Goal: Information Seeking & Learning: Learn about a topic

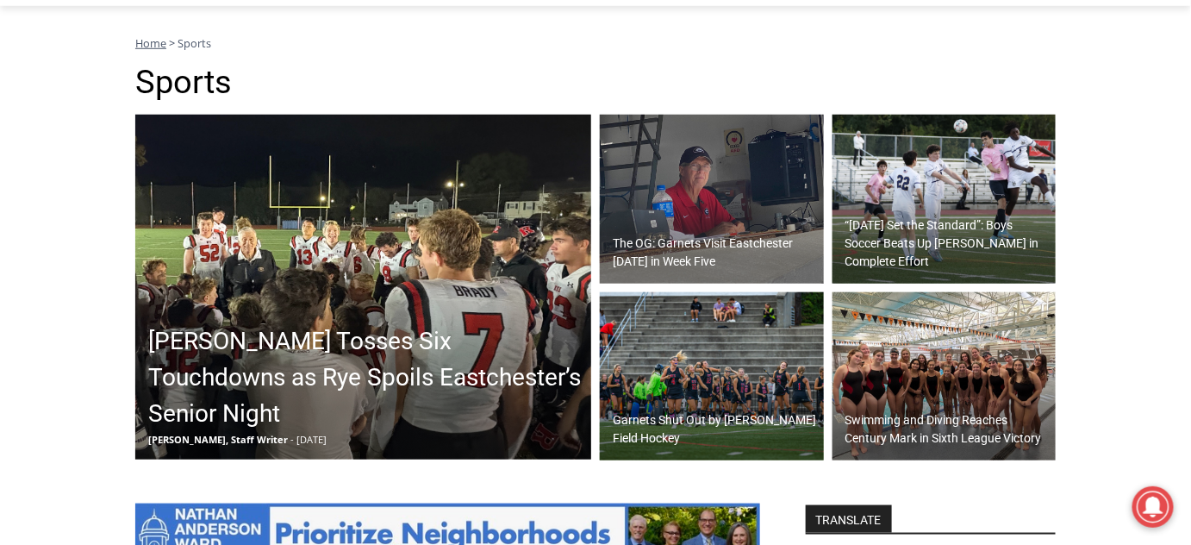
scroll to position [478, 0]
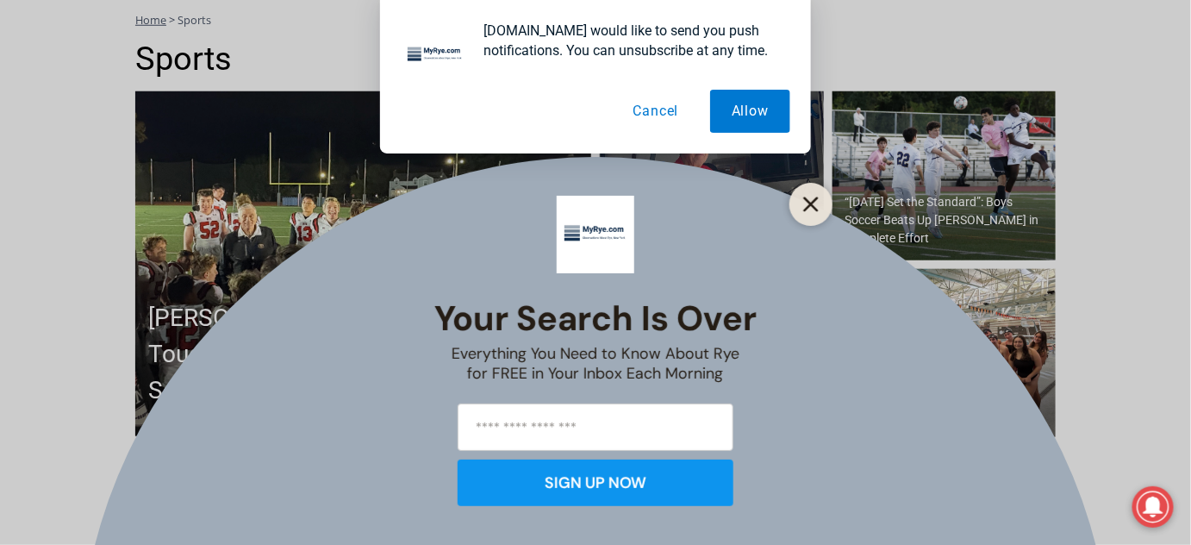
click at [814, 197] on icon "Close" at bounding box center [811, 205] width 16 height 16
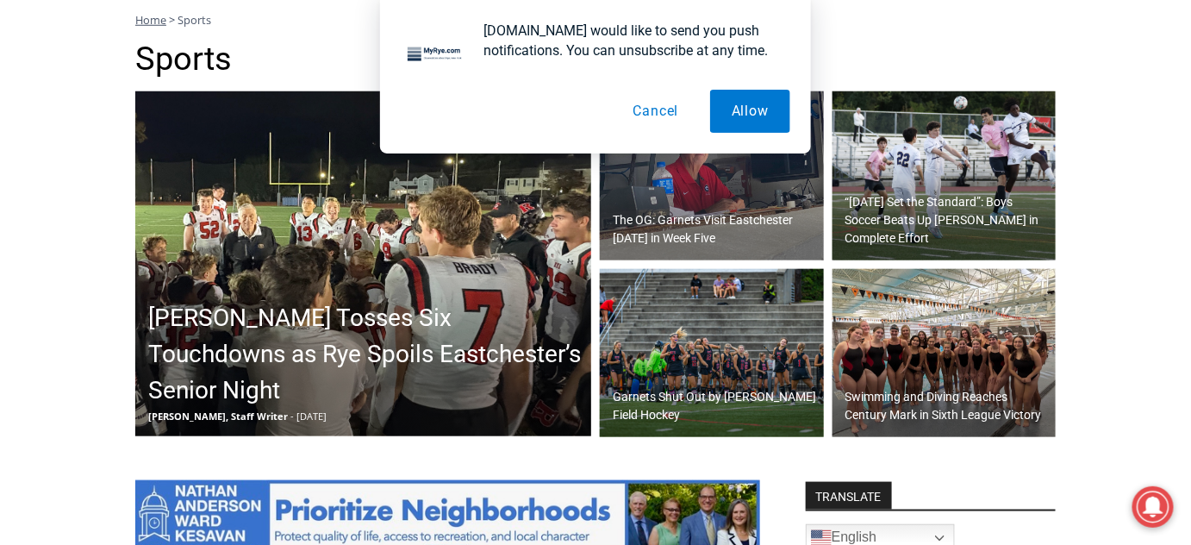
click at [660, 112] on button "Cancel" at bounding box center [656, 111] width 89 height 43
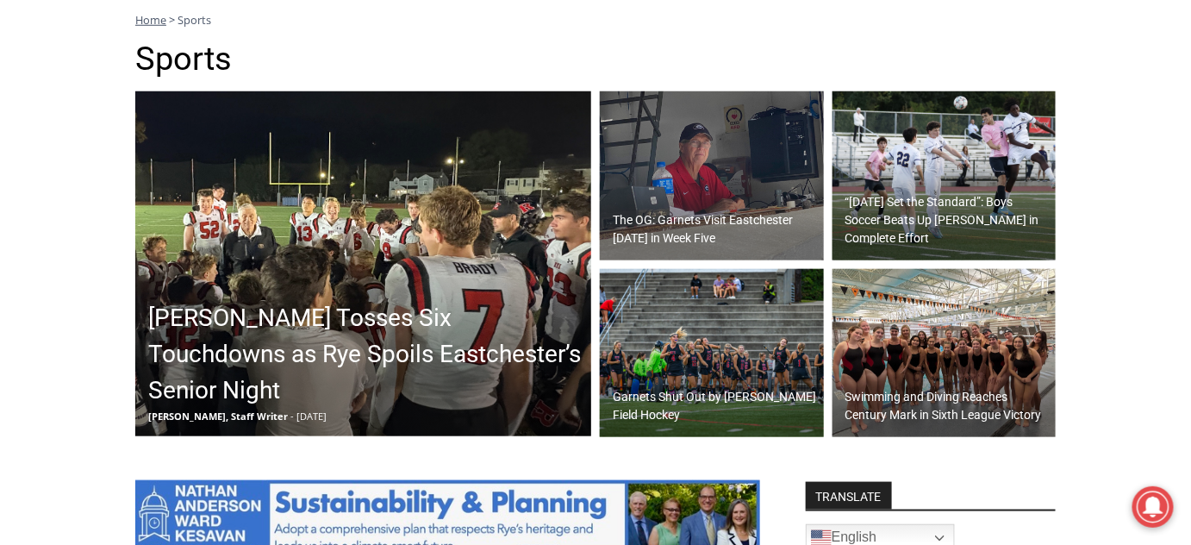
click at [421, 275] on img at bounding box center [363, 263] width 456 height 345
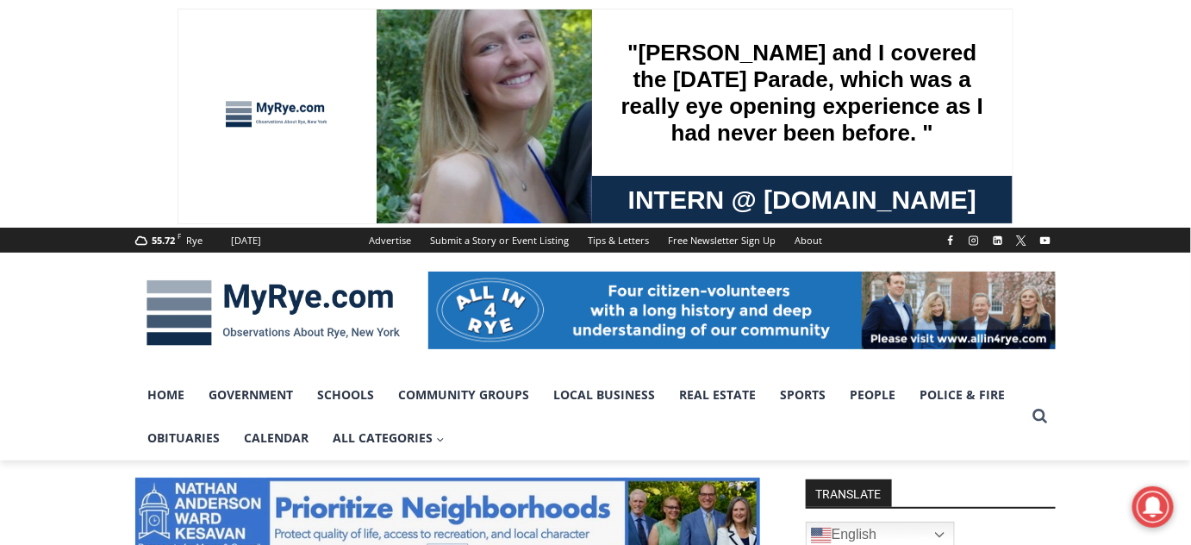
click at [72, 314] on div at bounding box center [595, 313] width 1191 height 121
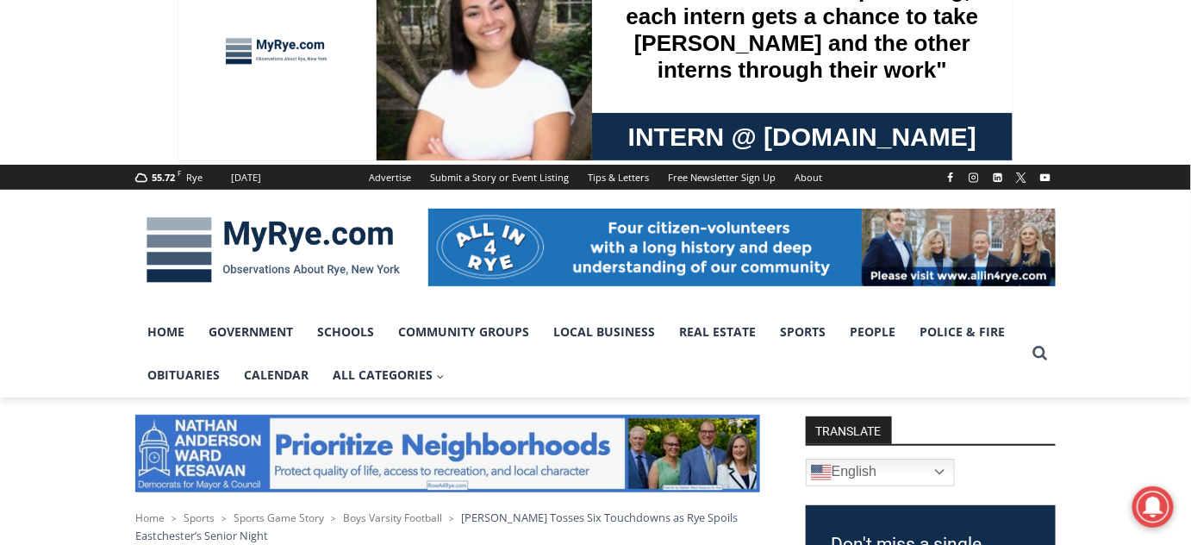
scroll to position [62, 0]
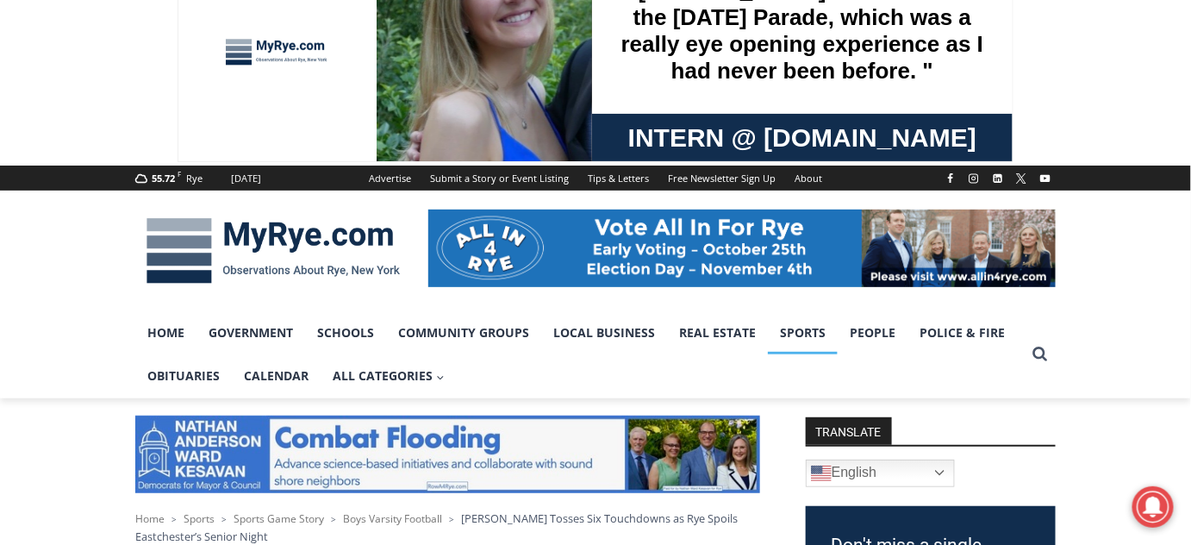
click at [793, 326] on link "Sports" at bounding box center [803, 332] width 70 height 43
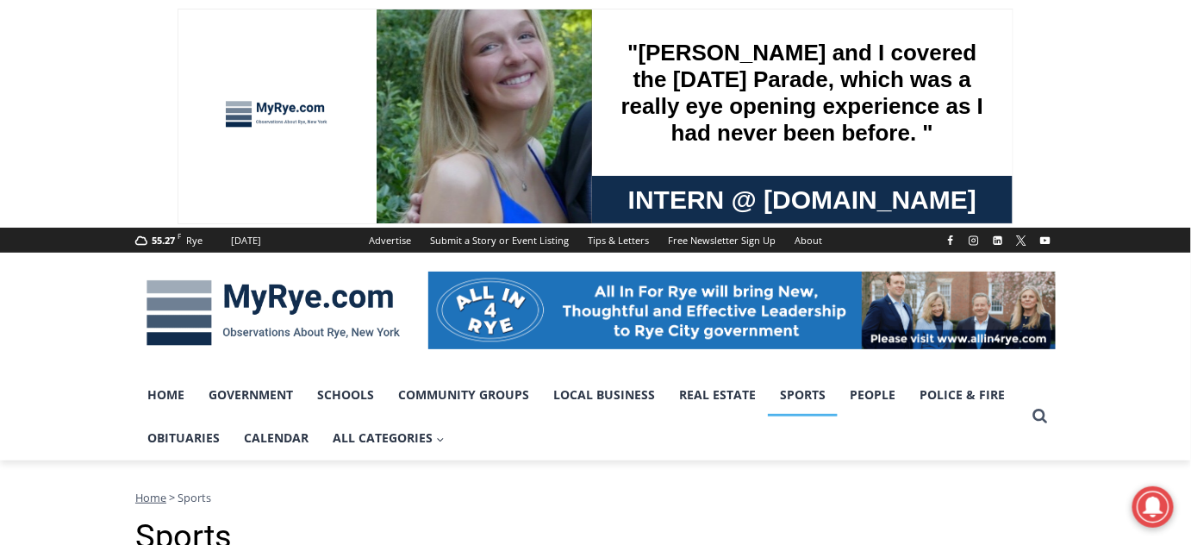
click at [1138, 294] on div at bounding box center [595, 313] width 1191 height 121
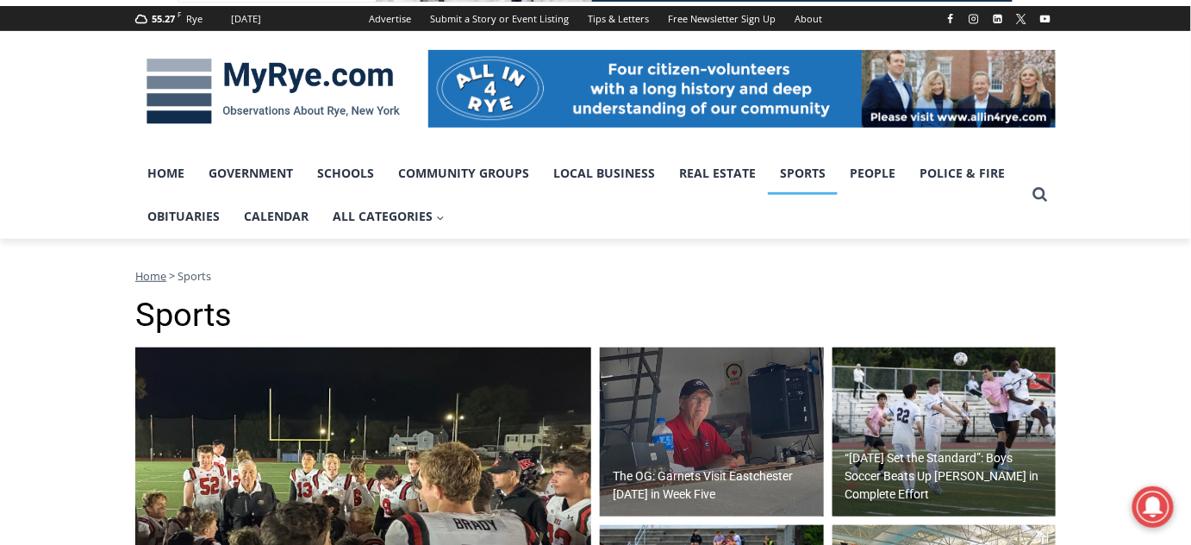
scroll to position [250, 0]
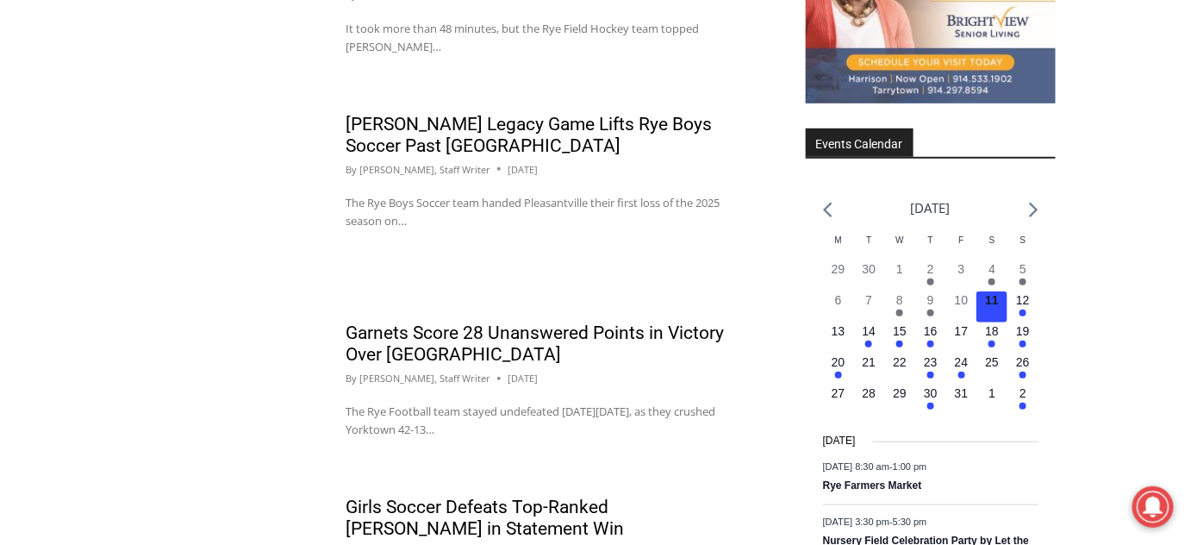
scroll to position [2539, 0]
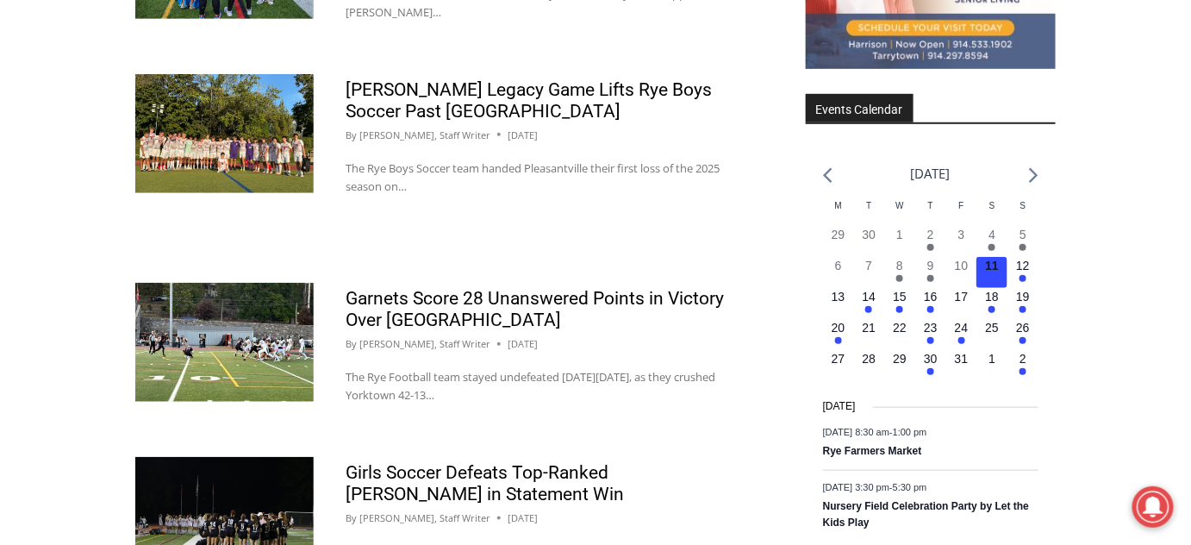
click at [253, 321] on img at bounding box center [224, 342] width 178 height 119
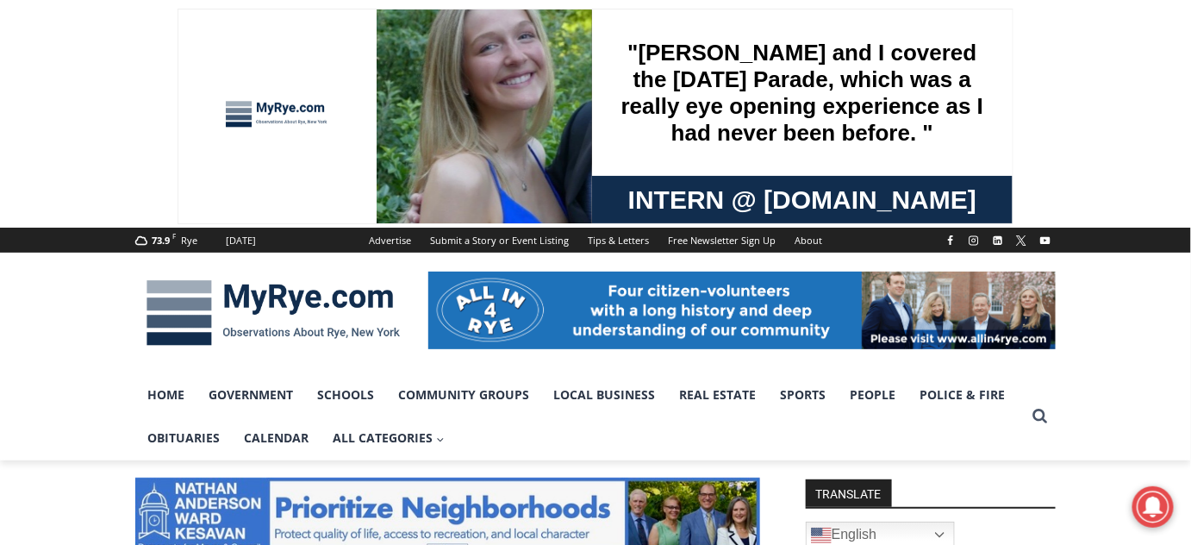
click at [95, 318] on div at bounding box center [595, 313] width 1191 height 121
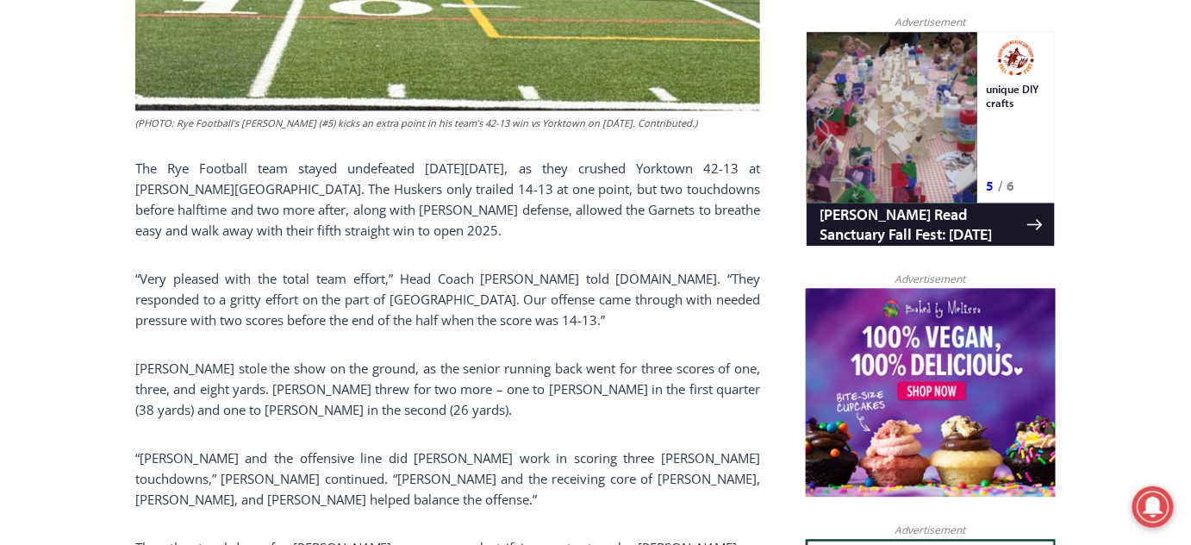
scroll to position [1128, 0]
